Goal: Information Seeking & Learning: Check status

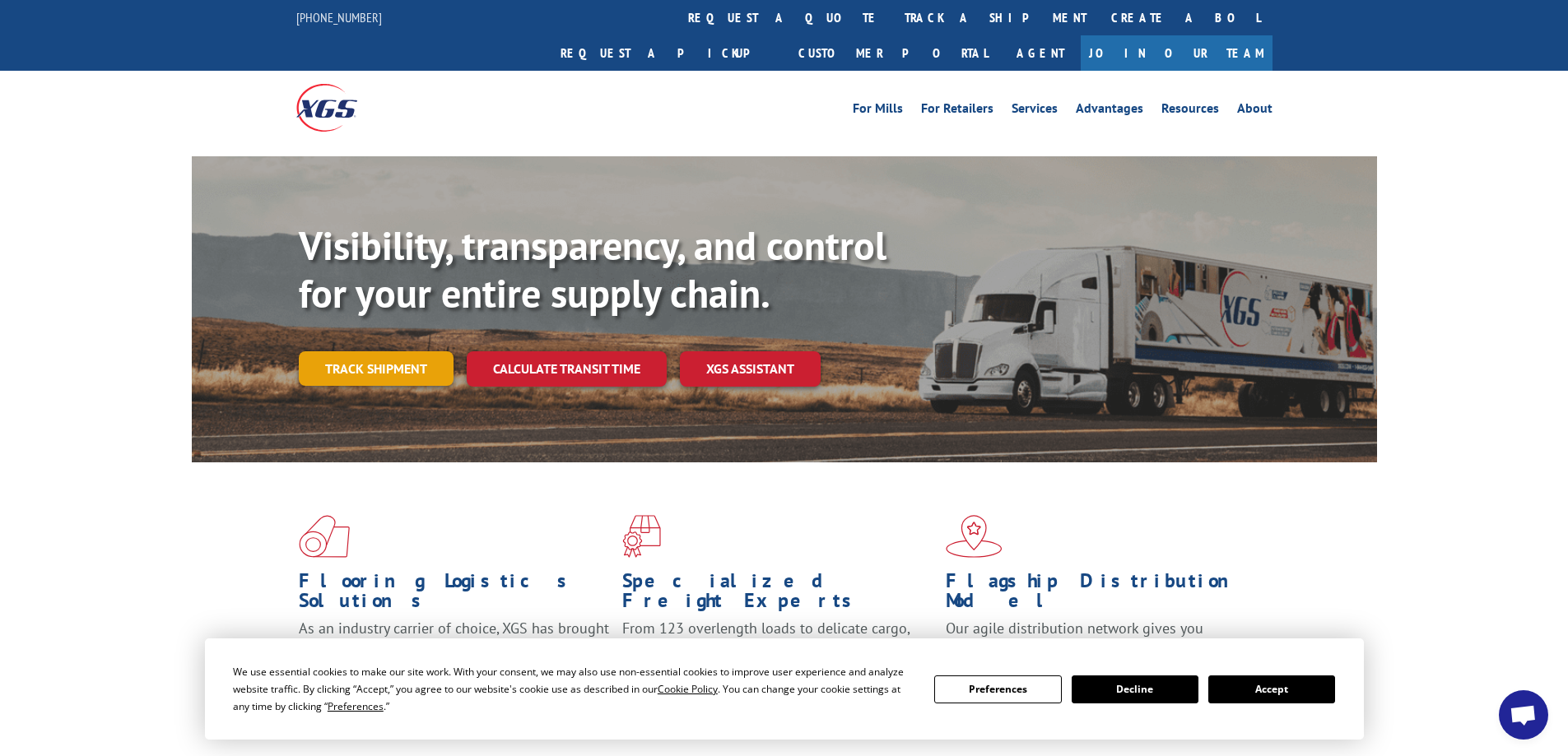
click at [408, 351] on link "Track shipment" at bounding box center [377, 368] width 155 height 35
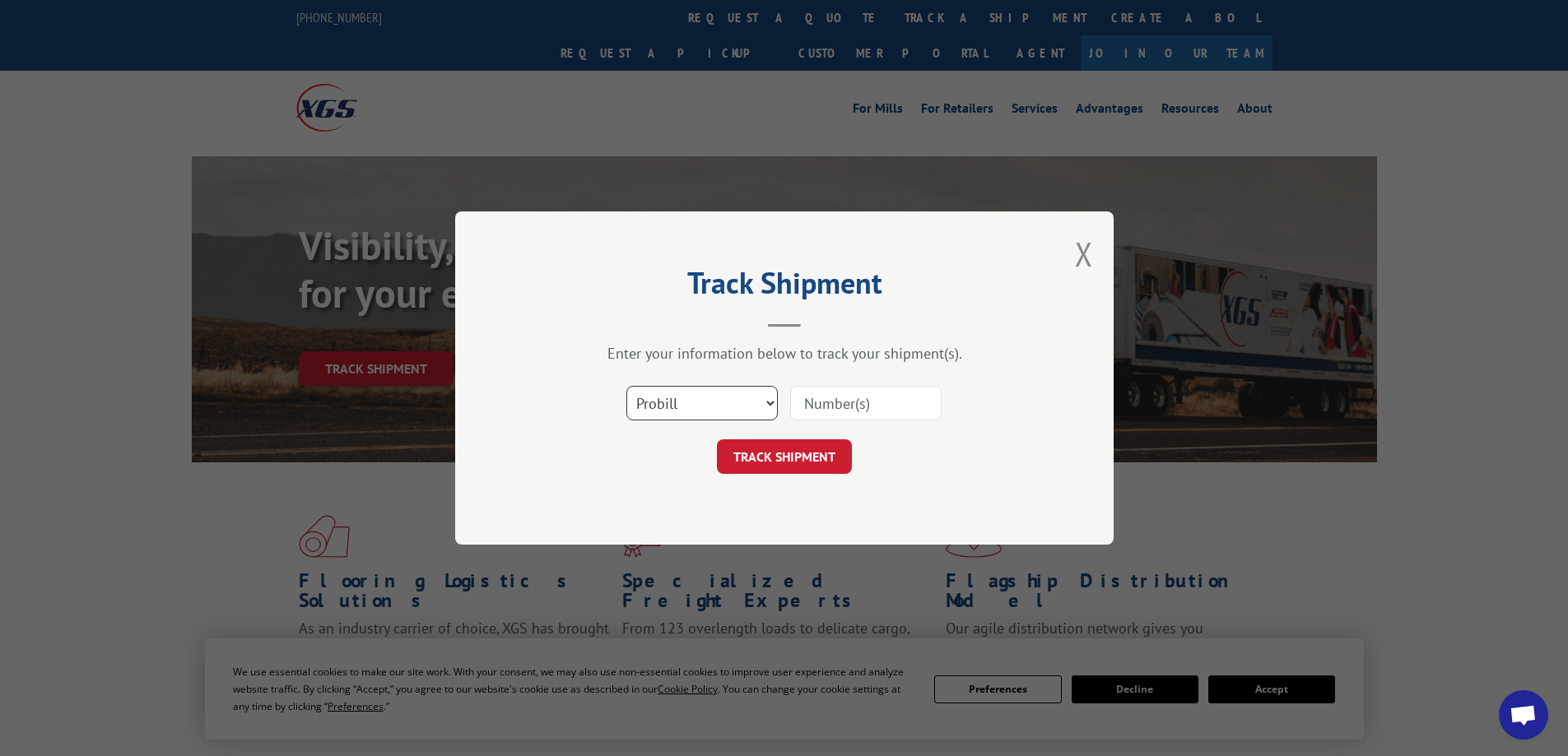
click at [738, 402] on select "Select category... Probill BOL PO" at bounding box center [702, 403] width 151 height 35
select select "bol"
click at [626, 386] on select "Select category... Probill BOL PO" at bounding box center [702, 403] width 151 height 35
click at [852, 406] on input at bounding box center [866, 403] width 151 height 35
paste input "AA04950542"
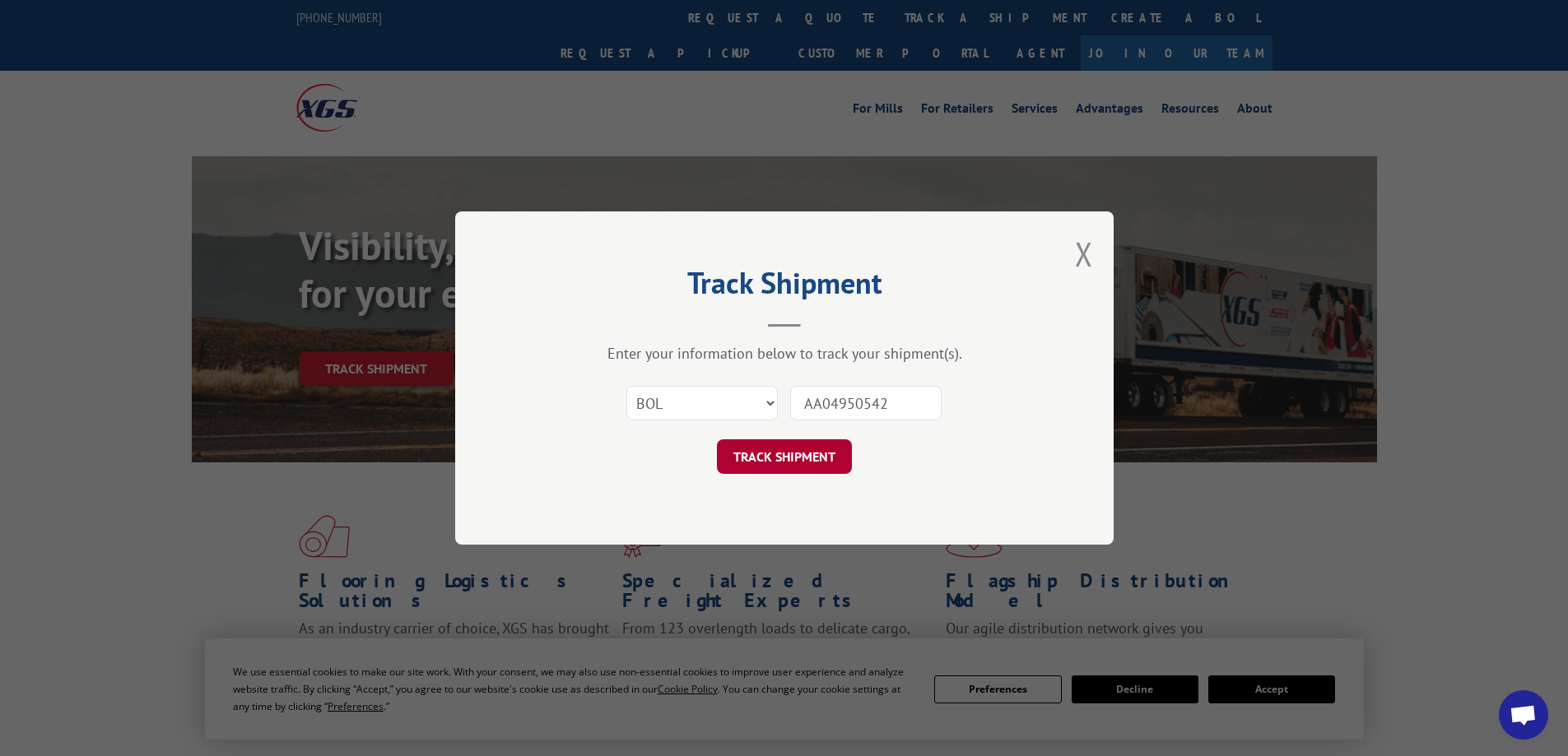
click at [801, 459] on button "TRACK SHIPMENT" at bounding box center [784, 456] width 135 height 35
type input "AA04950542"
click at [801, 459] on button "TRACK SHIPMENT" at bounding box center [784, 456] width 135 height 35
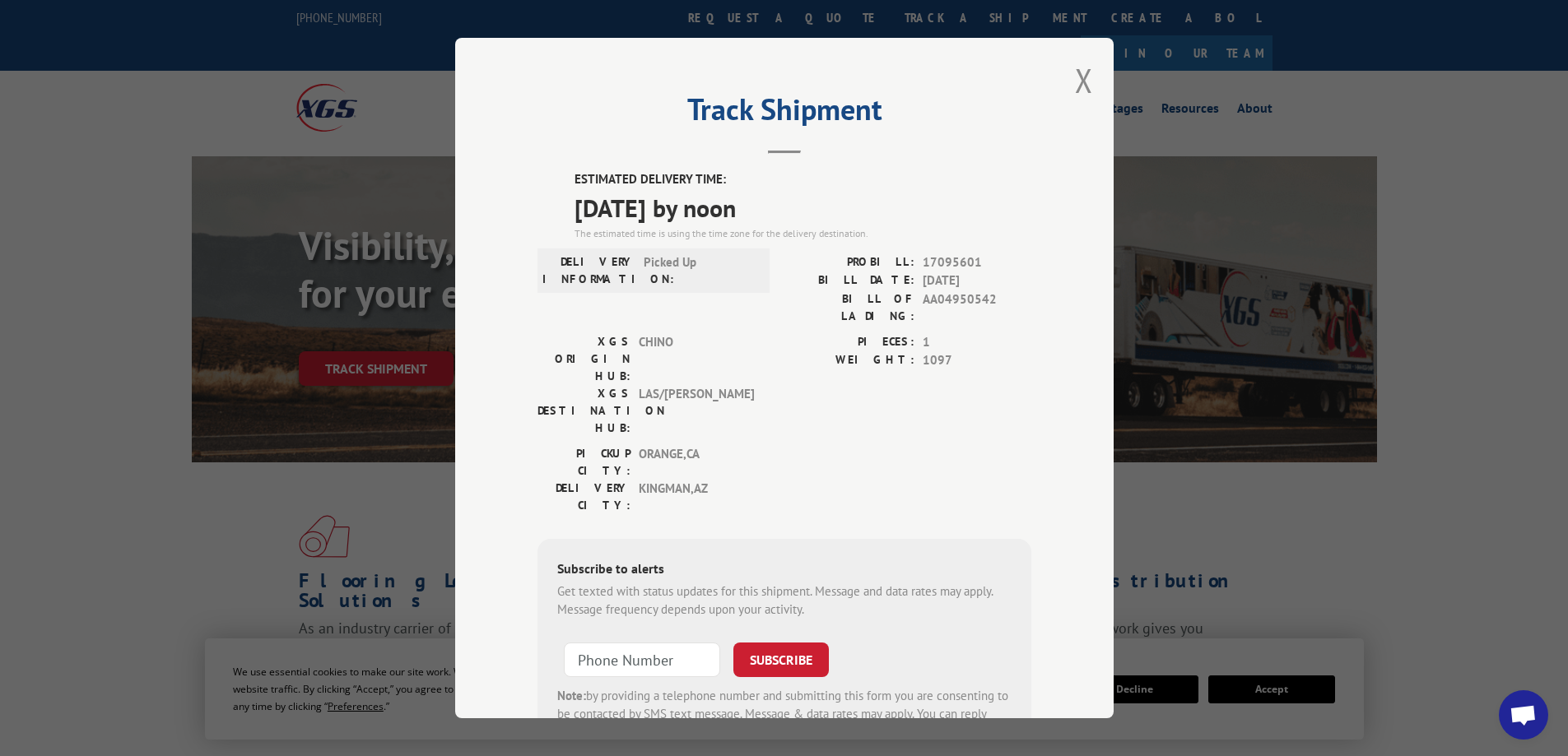
click at [151, 155] on div "Track Shipment ESTIMATED DELIVERY TIME: [DATE] by noon The estimated time is us…" at bounding box center [784, 378] width 1568 height 756
